Goal: Book appointment/travel/reservation

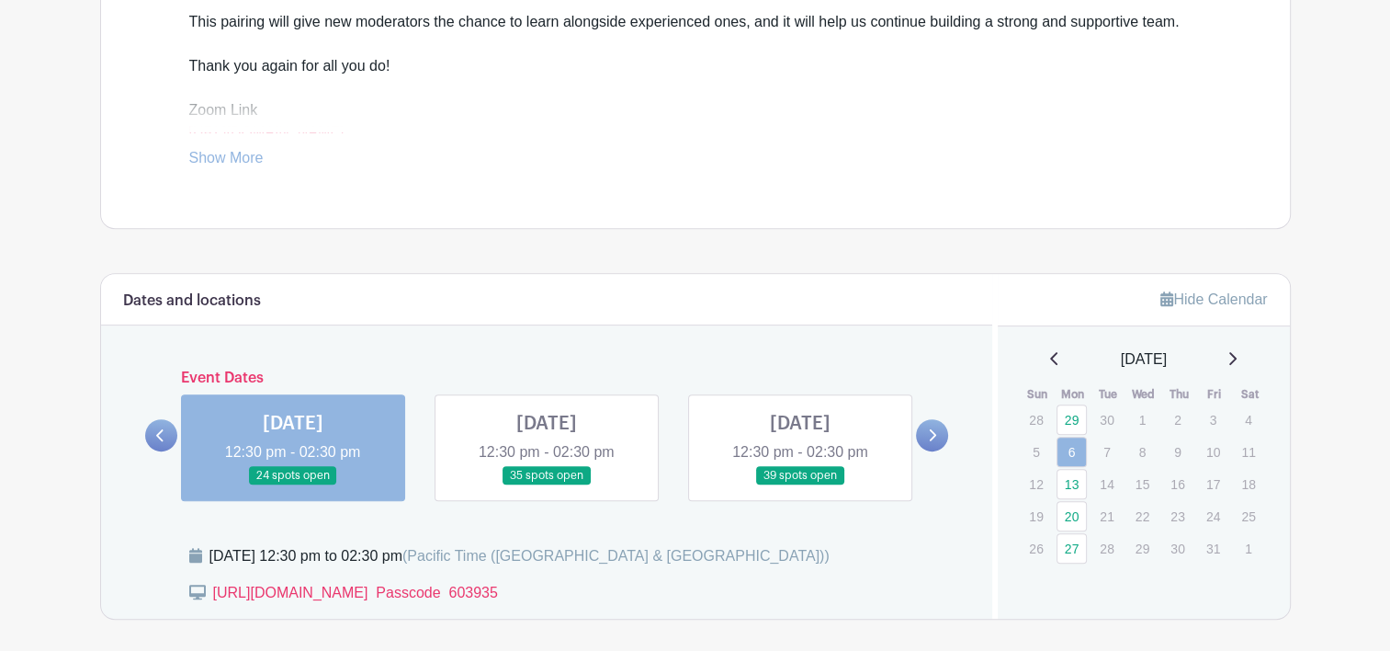
scroll to position [900, 0]
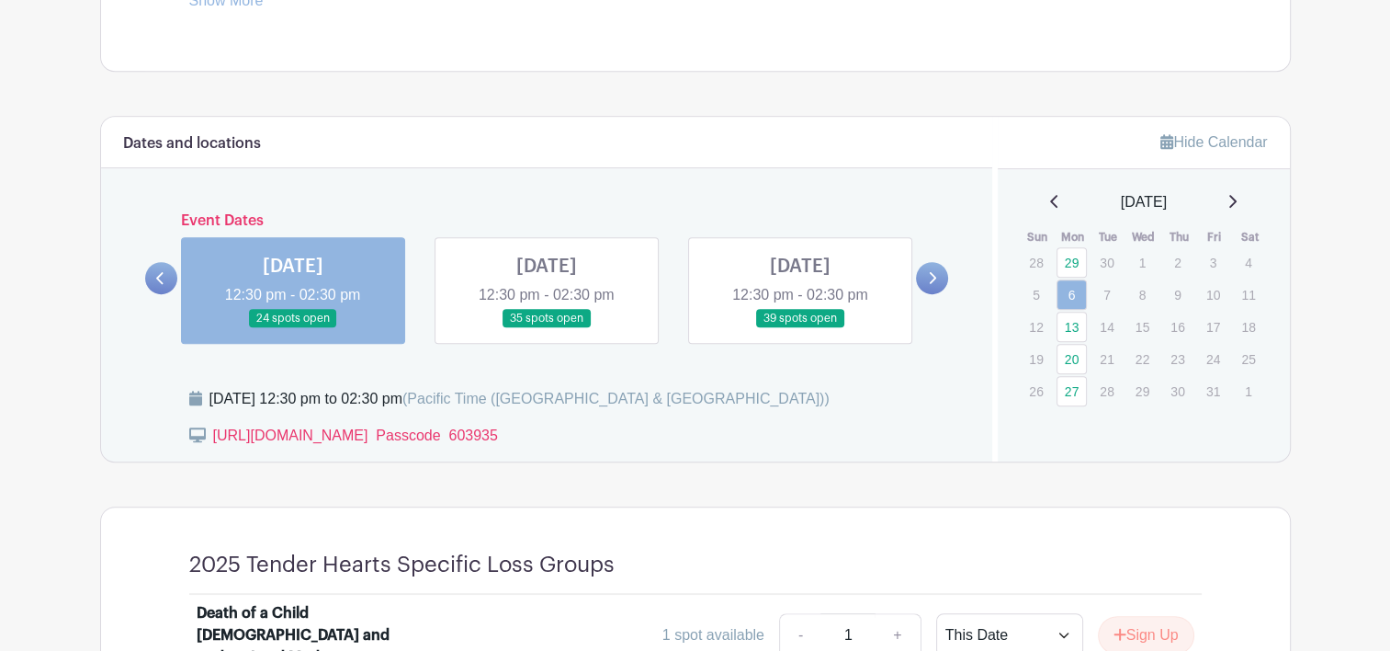
click at [1237, 206] on icon at bounding box center [1232, 201] width 7 height 13
click at [1237, 201] on icon at bounding box center [1232, 201] width 9 height 15
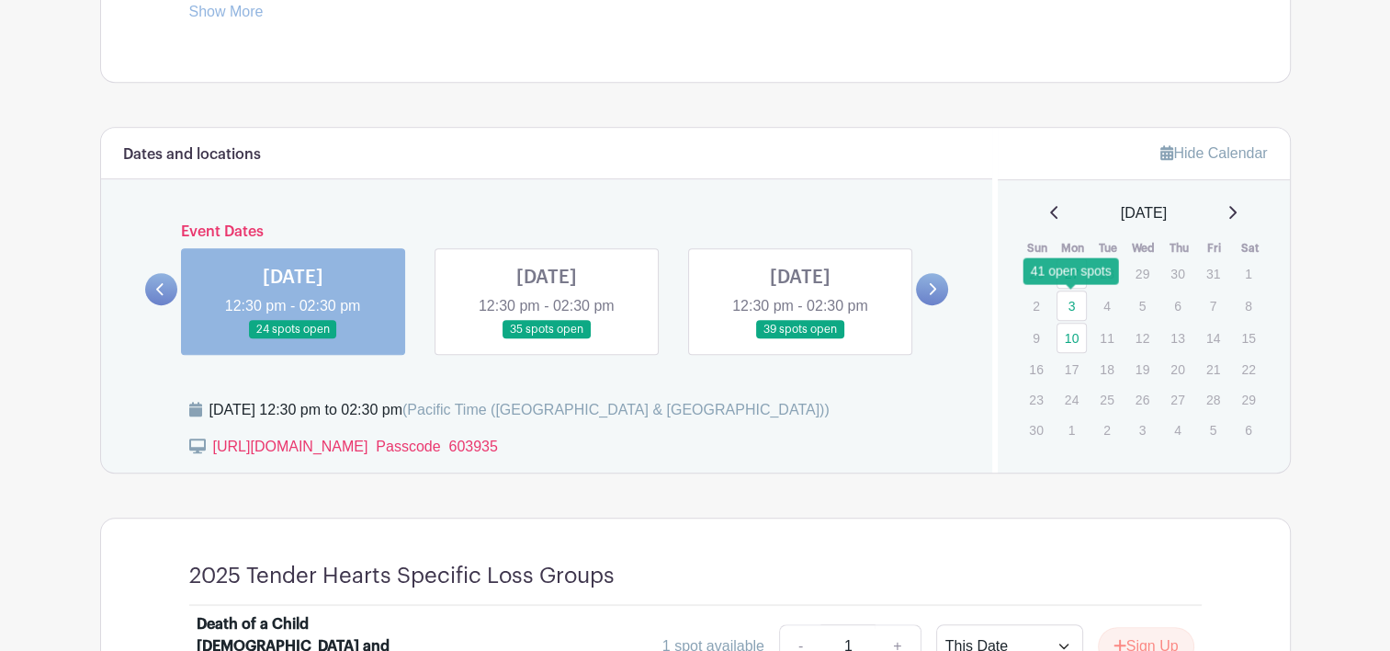
click at [1070, 305] on link "3" at bounding box center [1072, 305] width 30 height 30
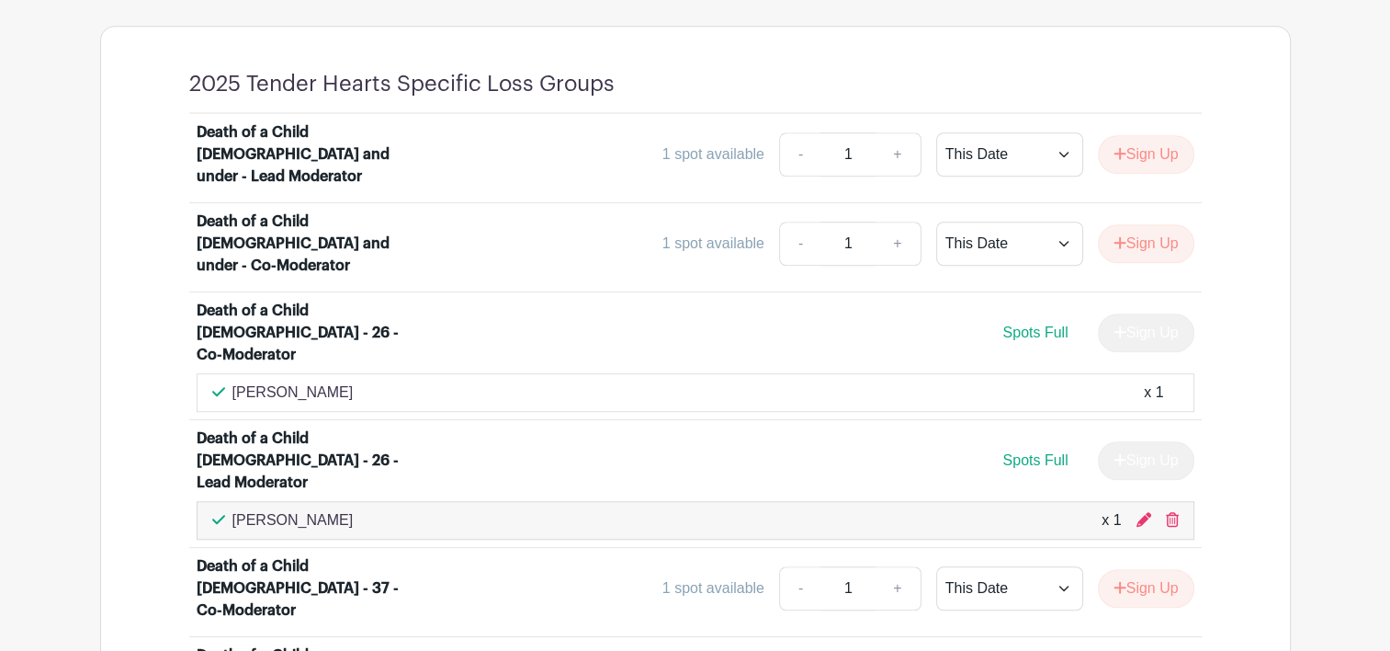
scroll to position [1442, 0]
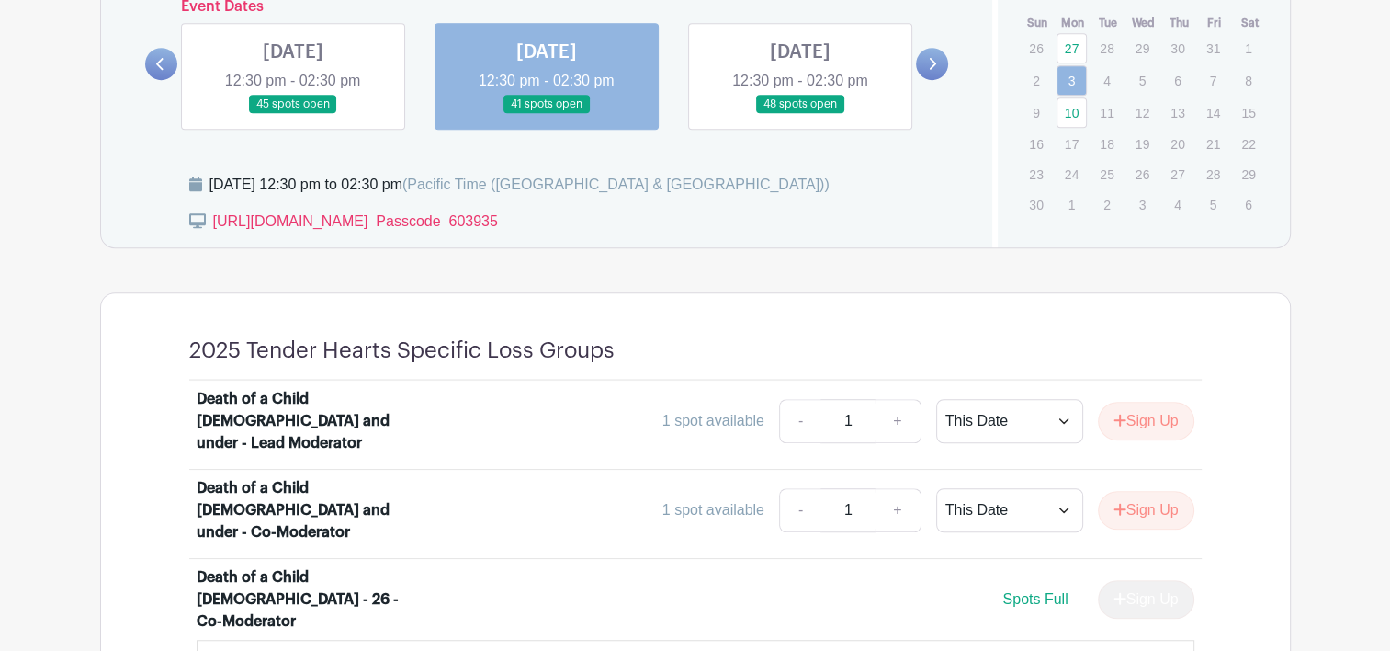
scroll to position [970, 0]
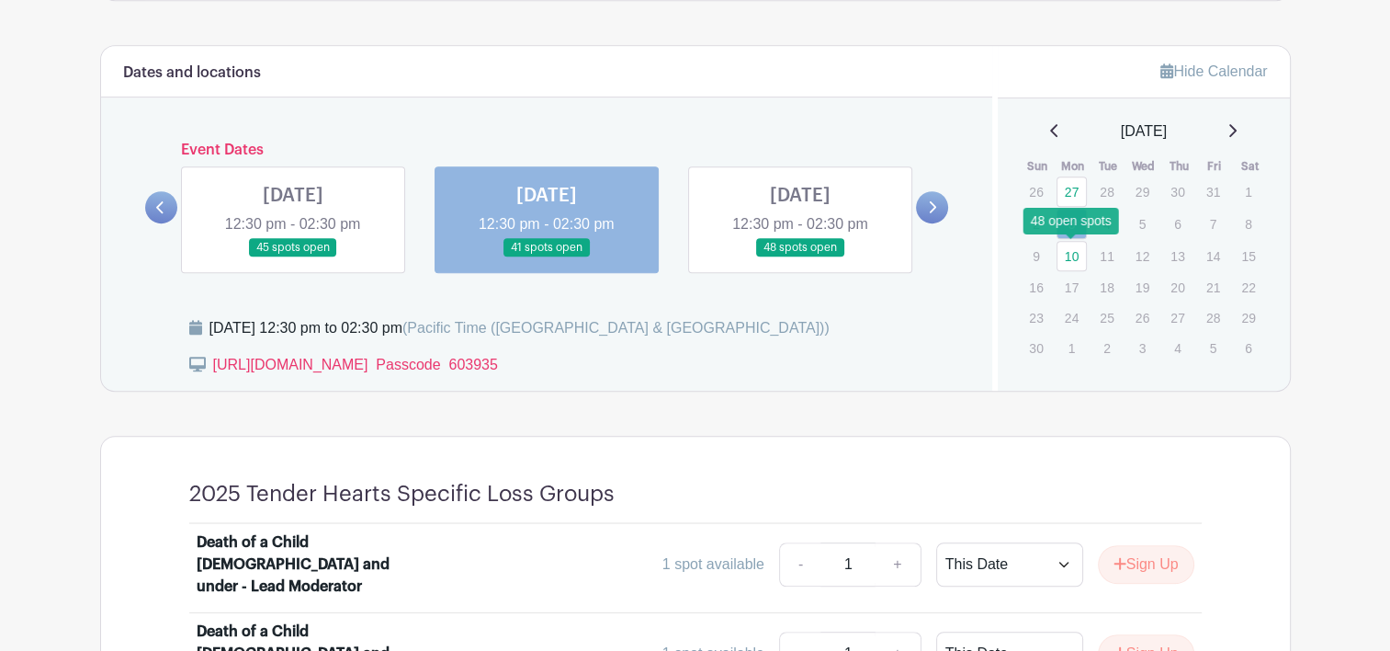
click at [1076, 250] on link "10" at bounding box center [1072, 256] width 30 height 30
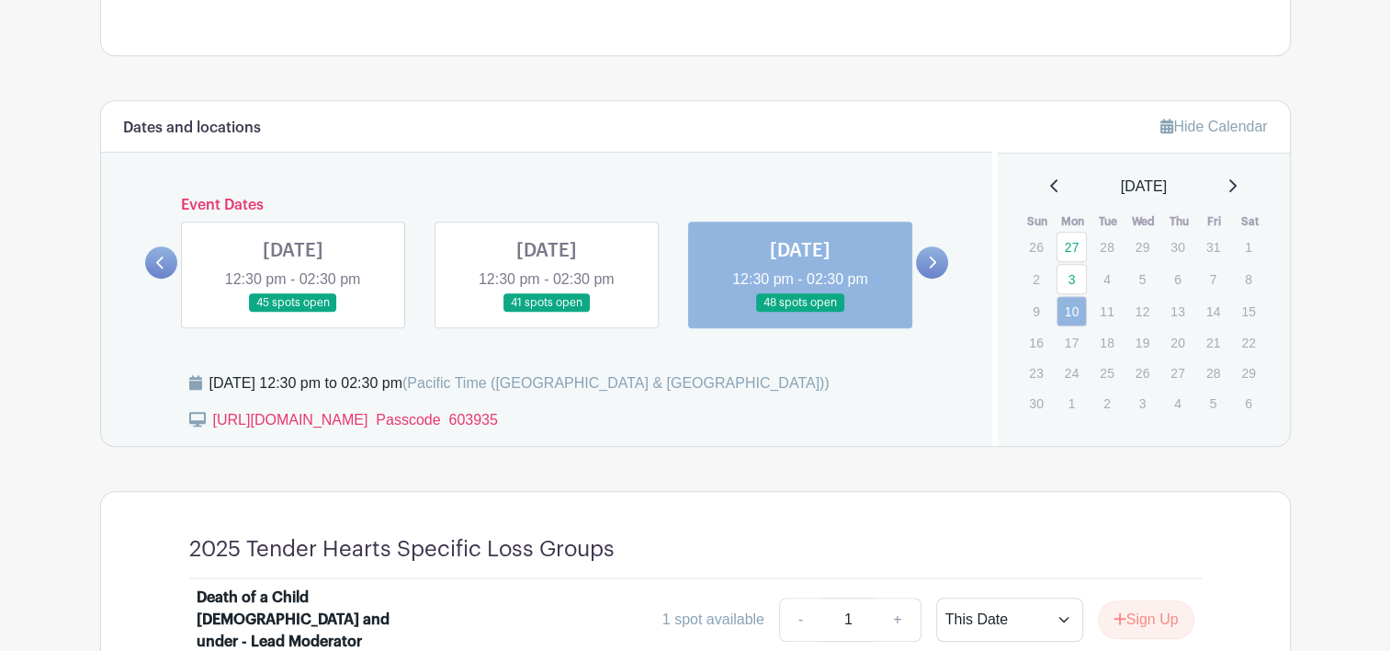
scroll to position [930, 0]
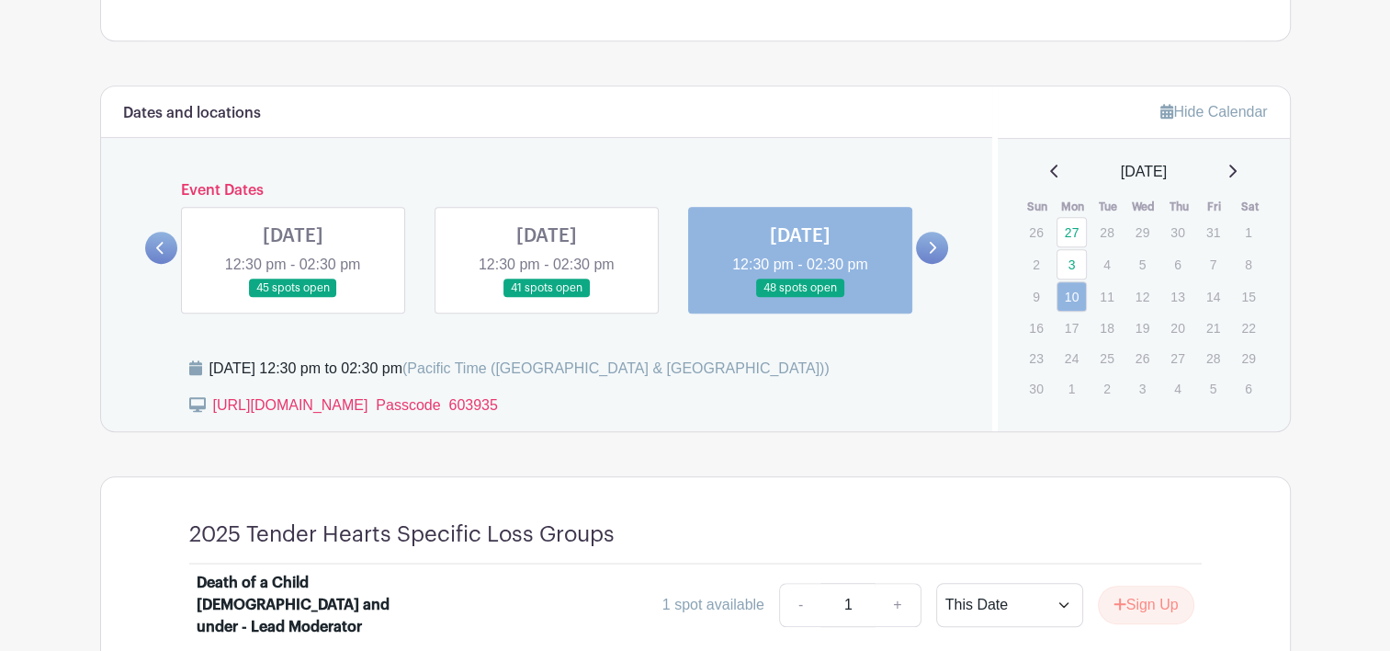
click at [166, 250] on link at bounding box center [161, 248] width 32 height 32
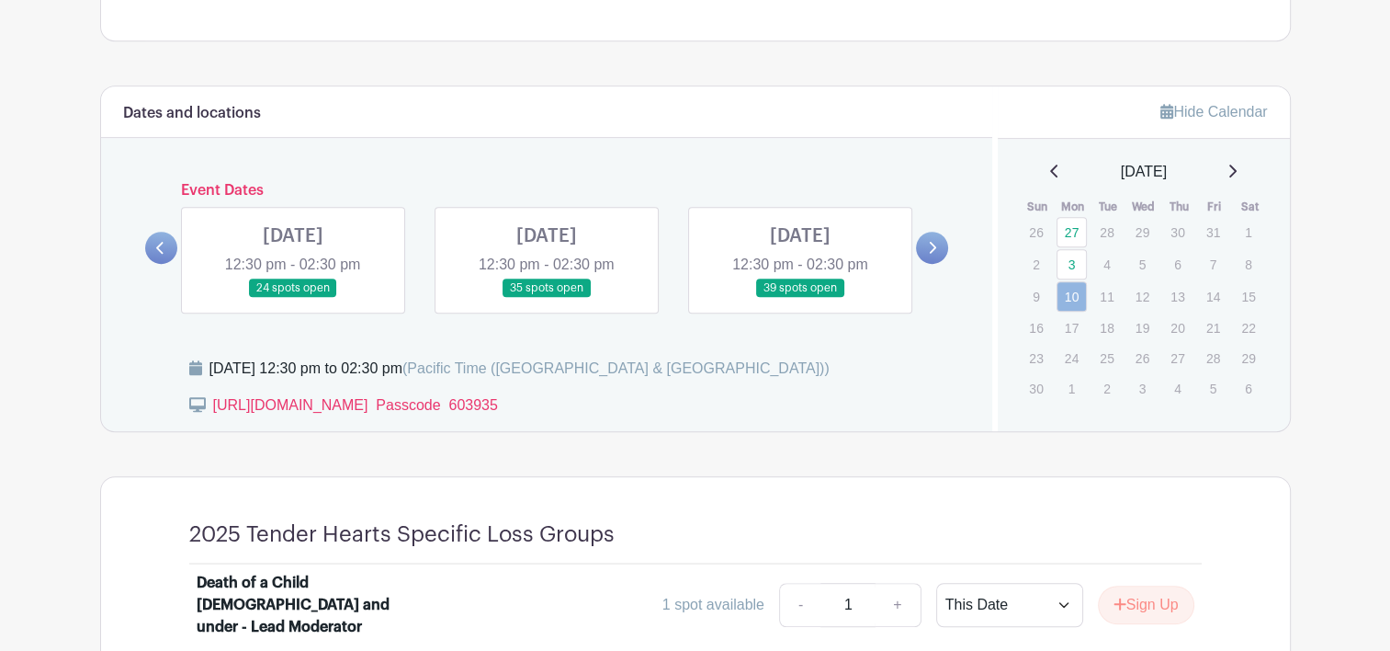
click at [800, 298] on link at bounding box center [800, 298] width 0 height 0
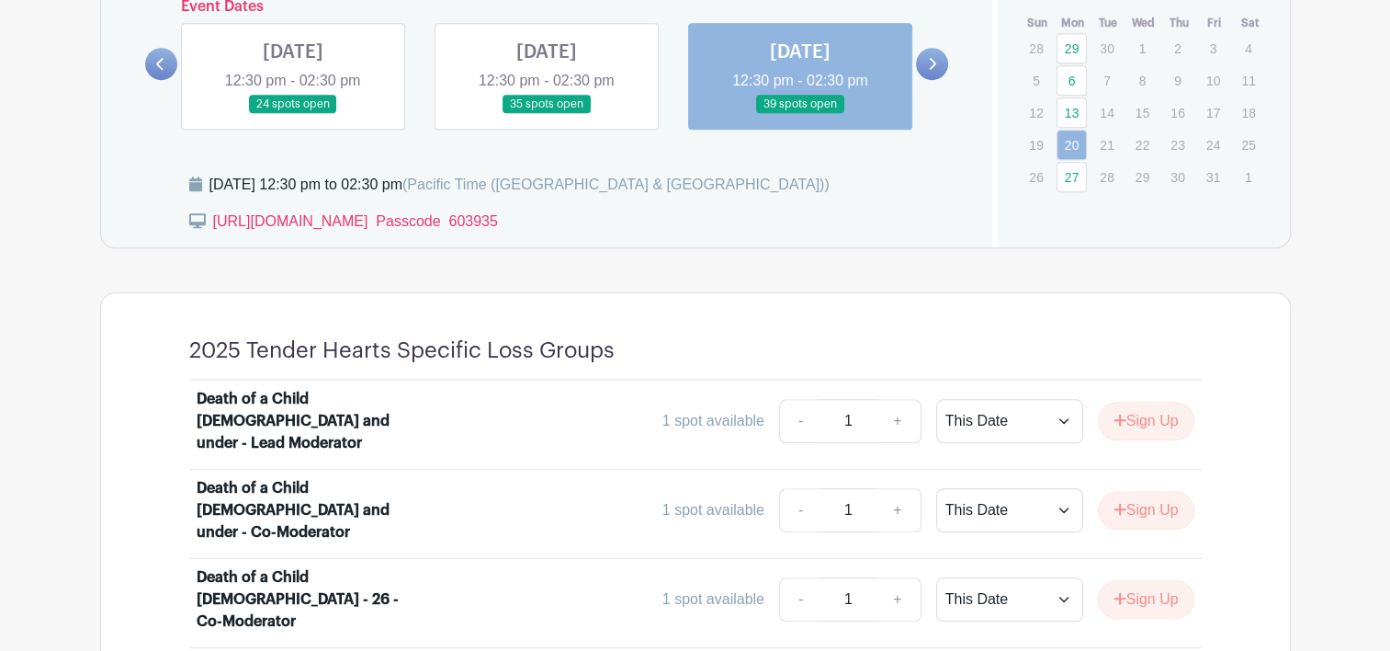
scroll to position [1103, 0]
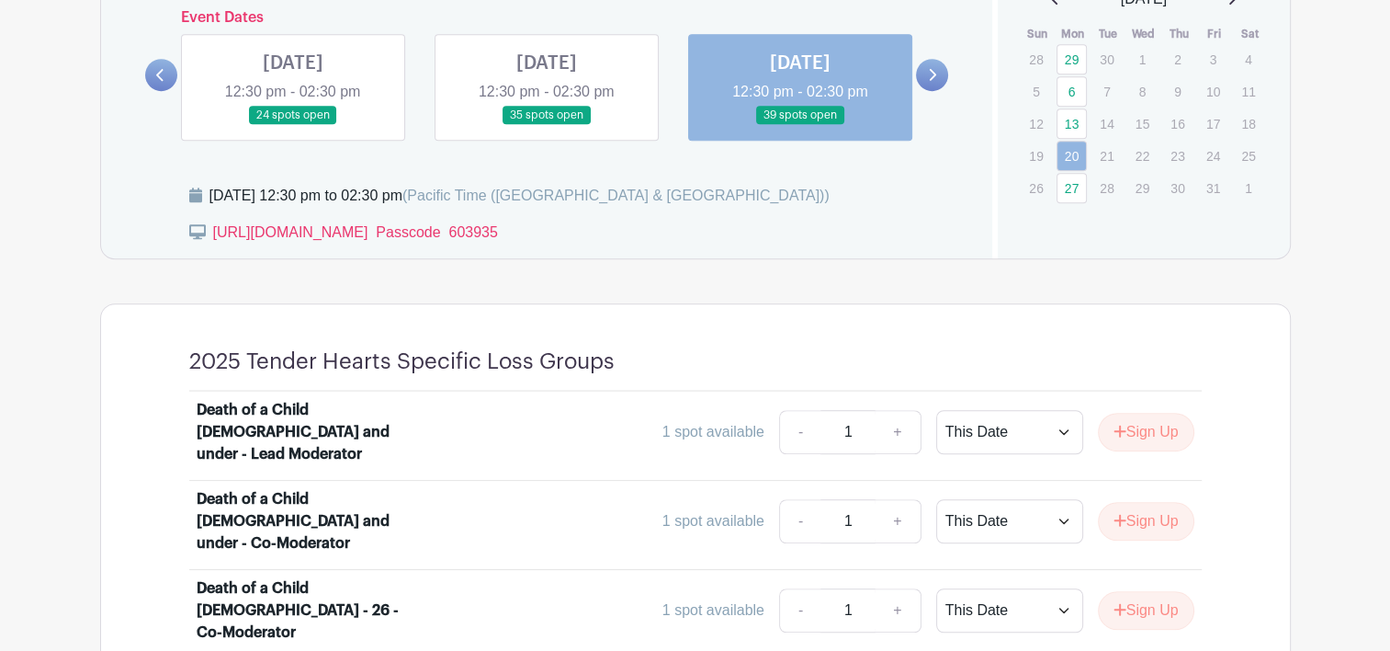
click at [547, 125] on link at bounding box center [547, 125] width 0 height 0
